Goal: Task Accomplishment & Management: Manage account settings

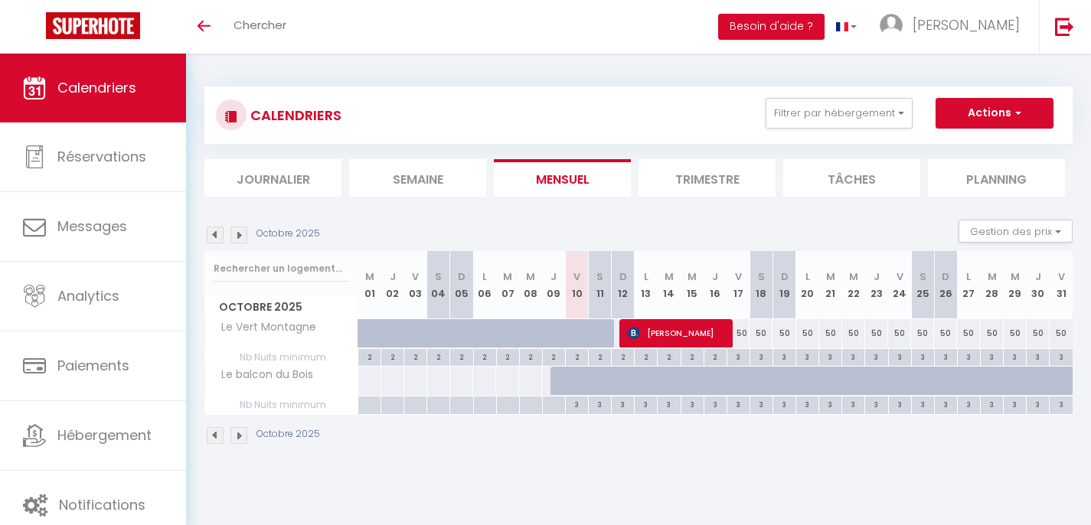
click at [305, 173] on li "Journalier" at bounding box center [272, 178] width 137 height 38
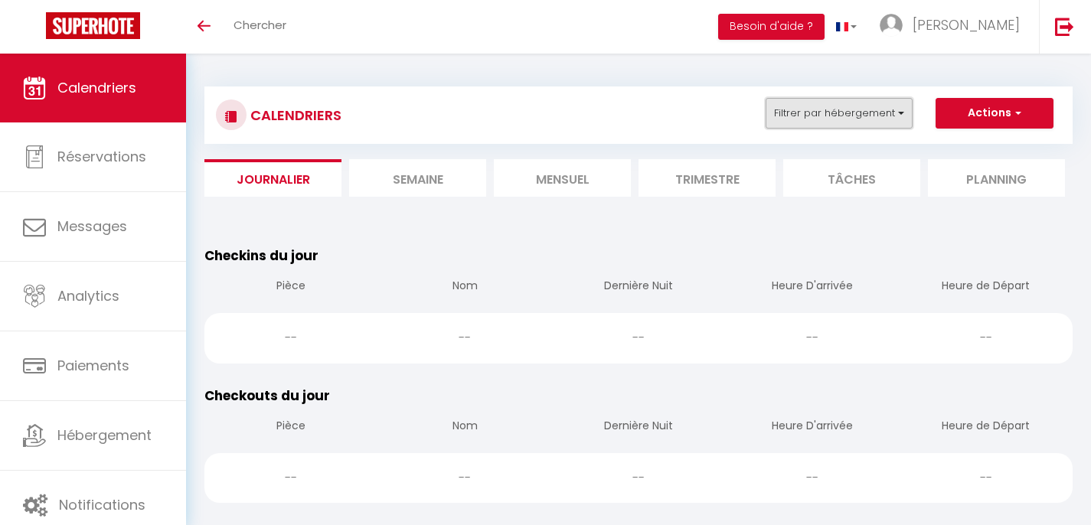
click at [866, 113] on button "Filtrer par hébergement" at bounding box center [839, 113] width 147 height 31
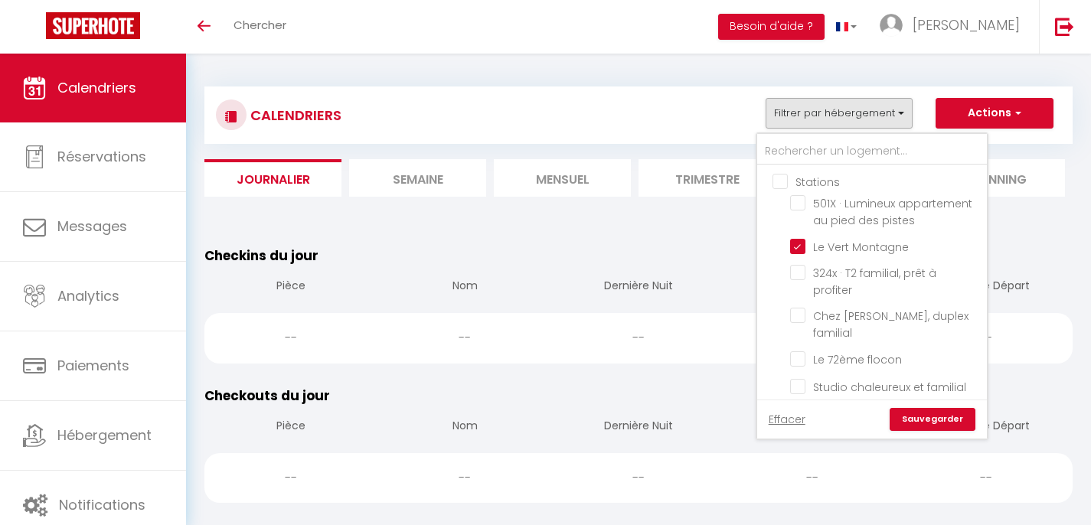
click at [783, 183] on input "Stations" at bounding box center [887, 180] width 230 height 15
checkbox input "true"
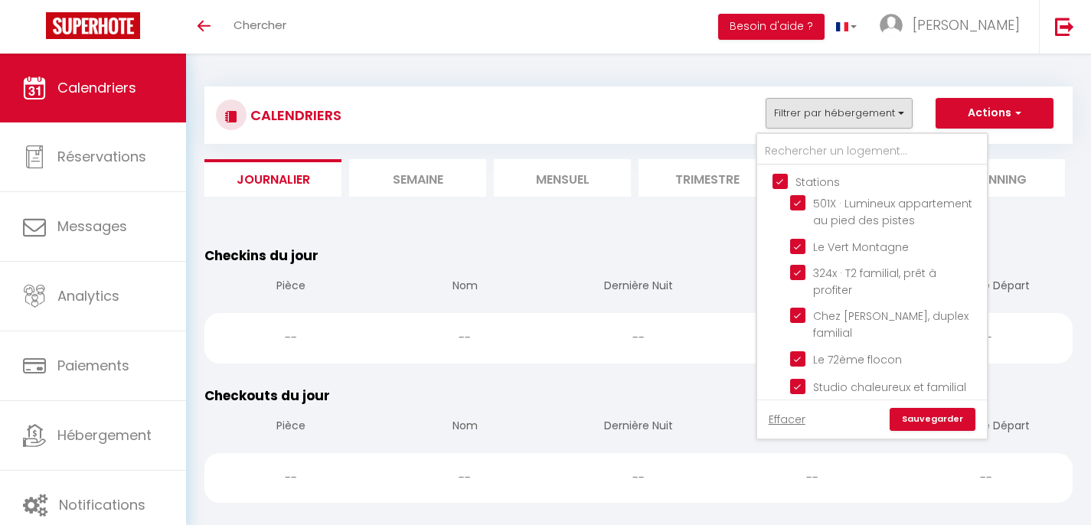
checkbox input "true"
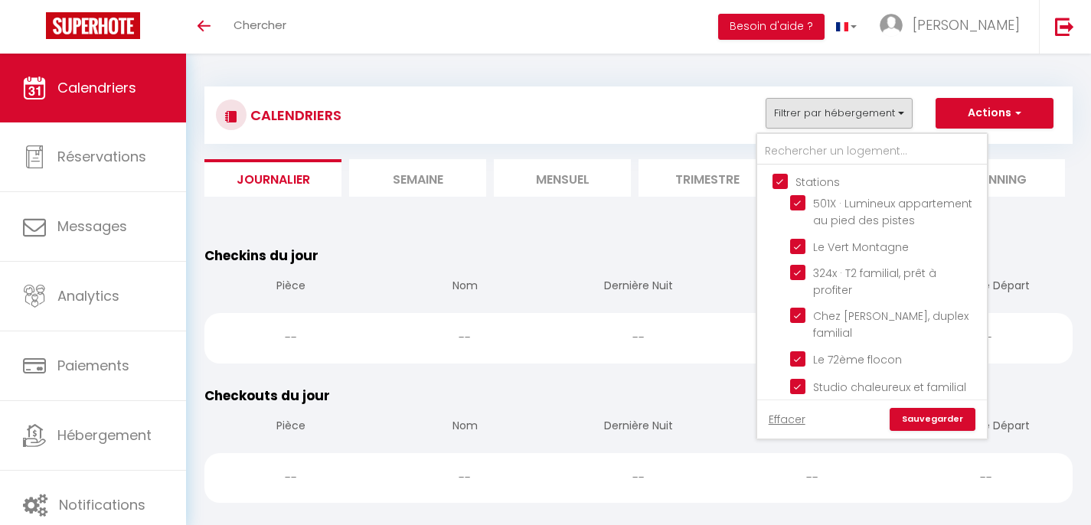
checkbox input "true"
checkbox input "false"
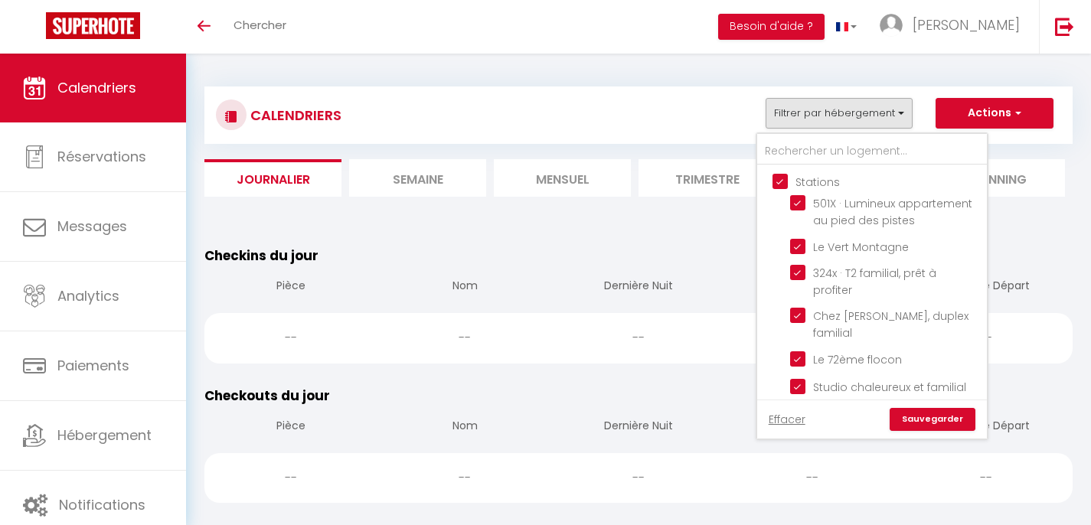
checkbox input "false"
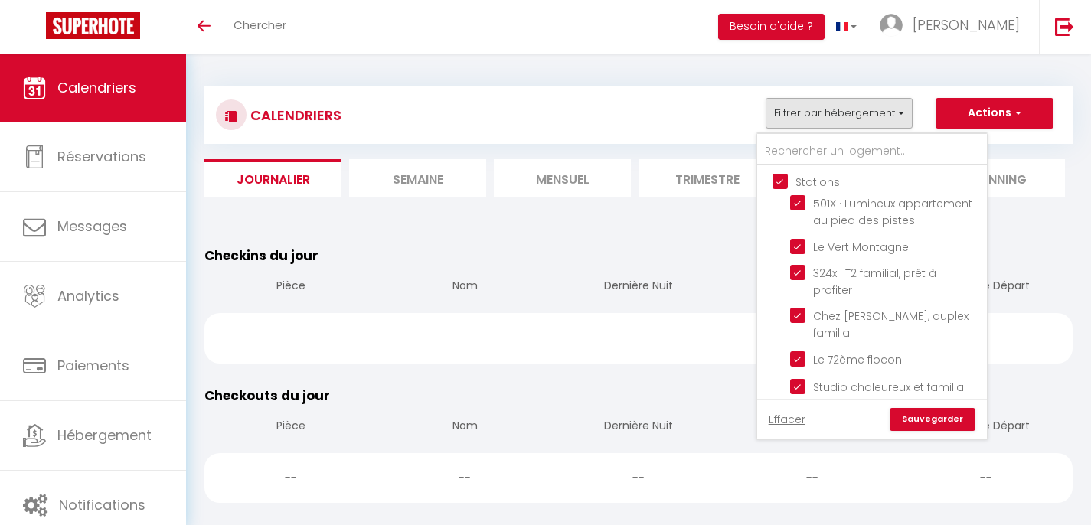
checkbox input "false"
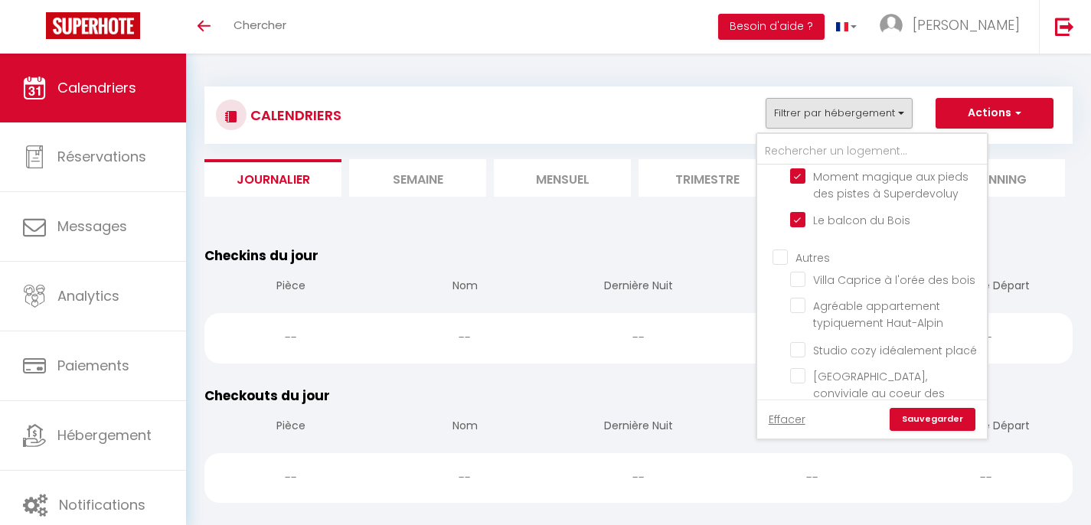
scroll to position [367, 0]
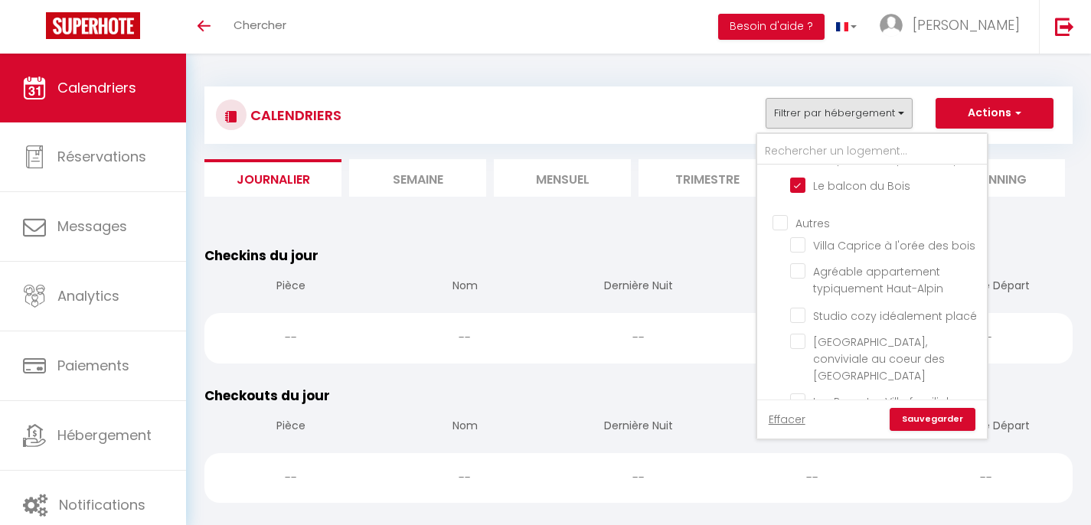
click at [787, 224] on input "Autres" at bounding box center [887, 221] width 230 height 15
checkbox input "true"
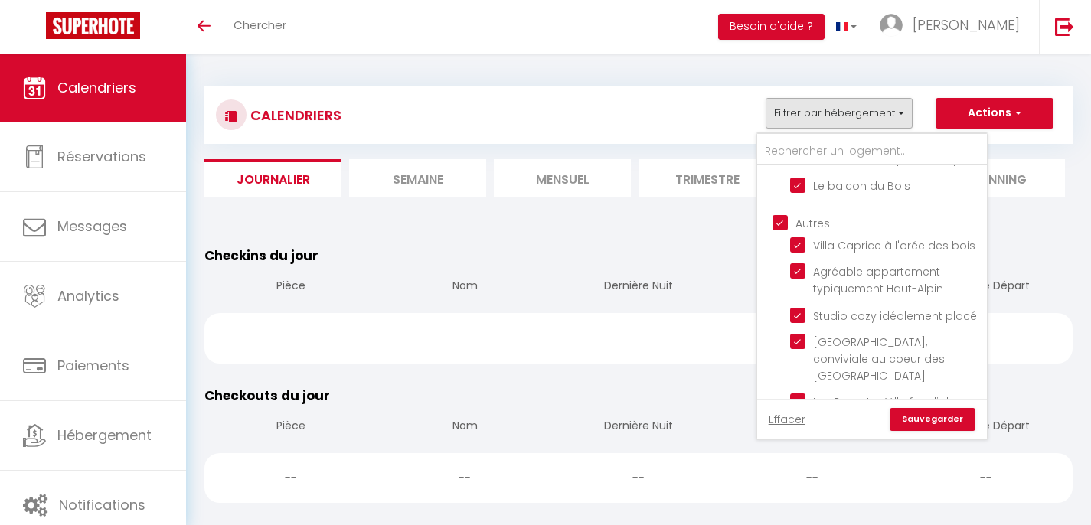
checkbox input "true"
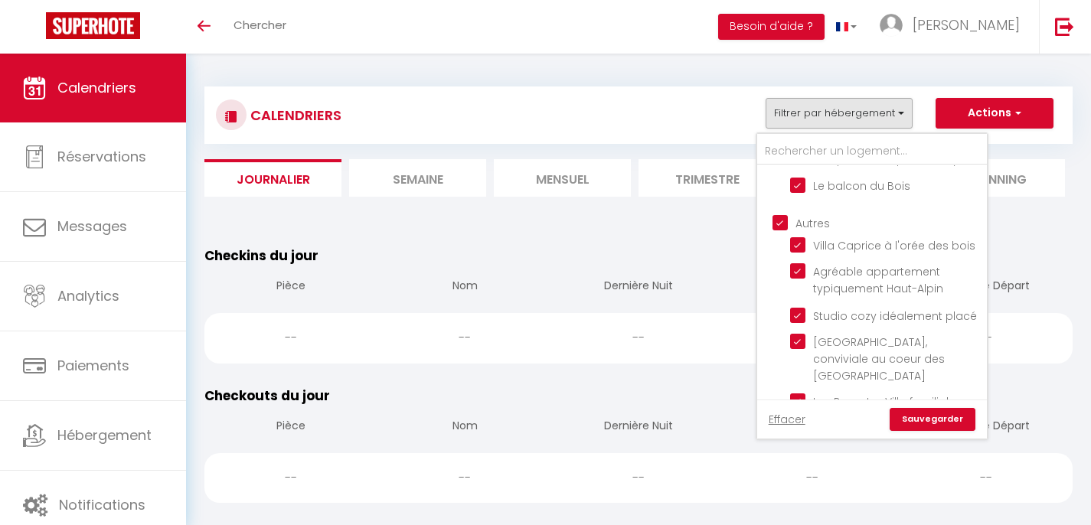
checkbox input "true"
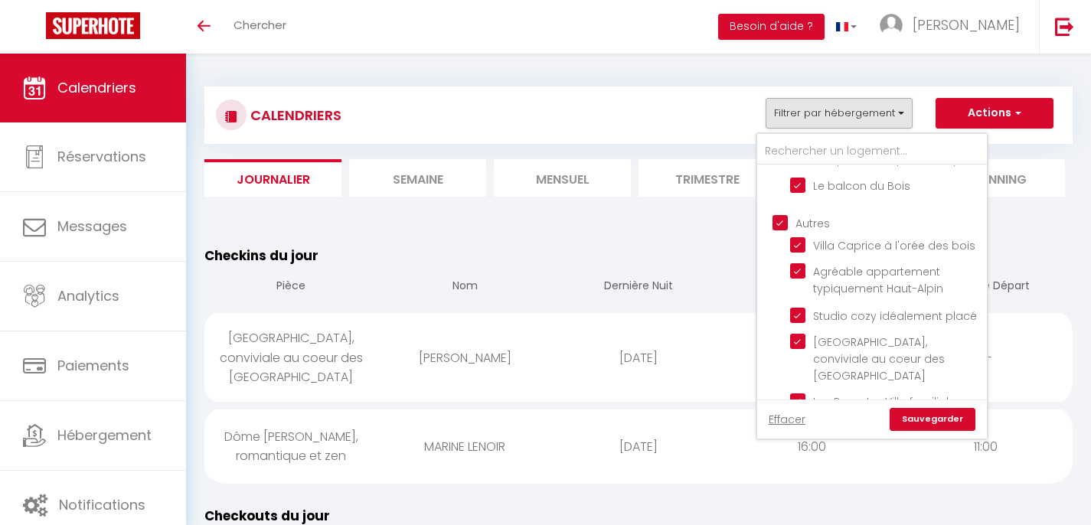
click at [944, 416] on link "Sauvegarder" at bounding box center [933, 419] width 86 height 23
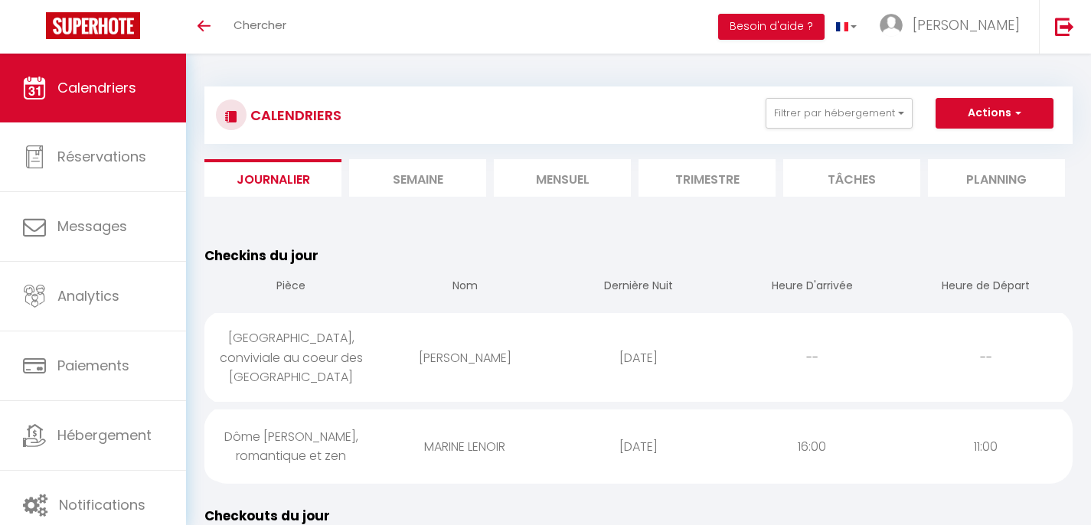
click at [722, 380] on div "[DATE]" at bounding box center [639, 358] width 174 height 50
select select "0"
select select "1"
select select
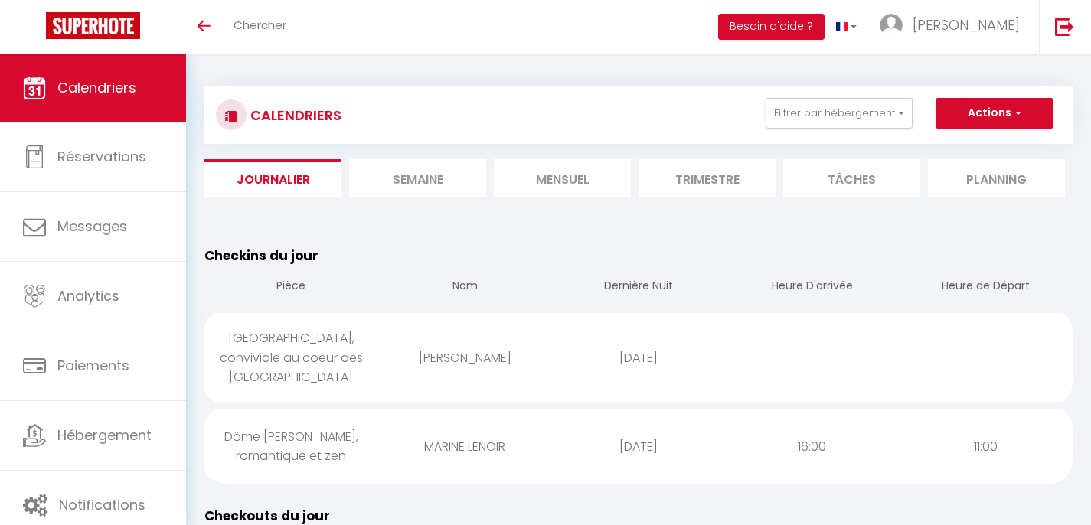
select select
